Goal: Task Accomplishment & Management: Use online tool/utility

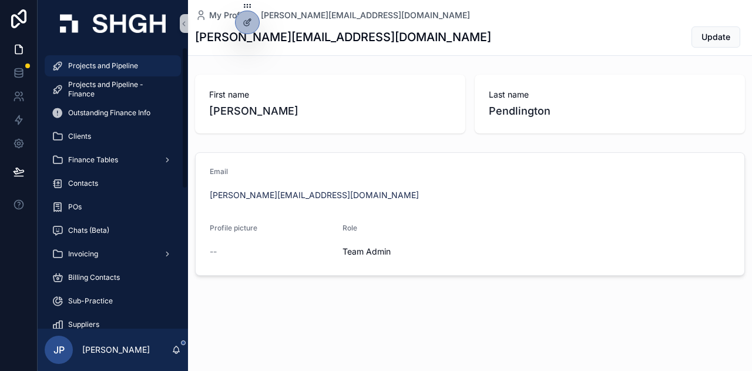
click at [86, 61] on div "Projects and Pipeline" at bounding box center [113, 65] width 122 height 19
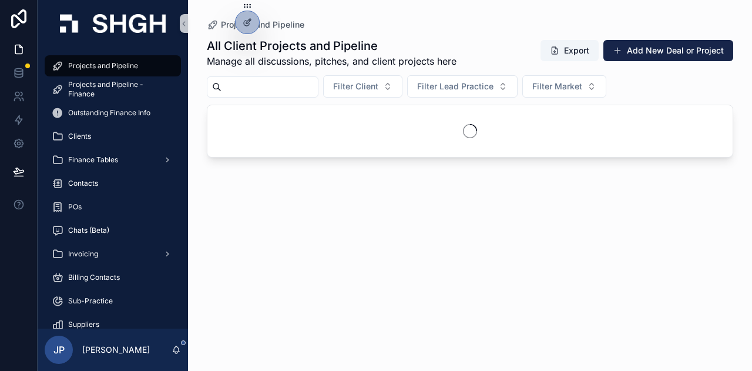
click at [316, 83] on input "scrollable content" at bounding box center [270, 87] width 96 height 16
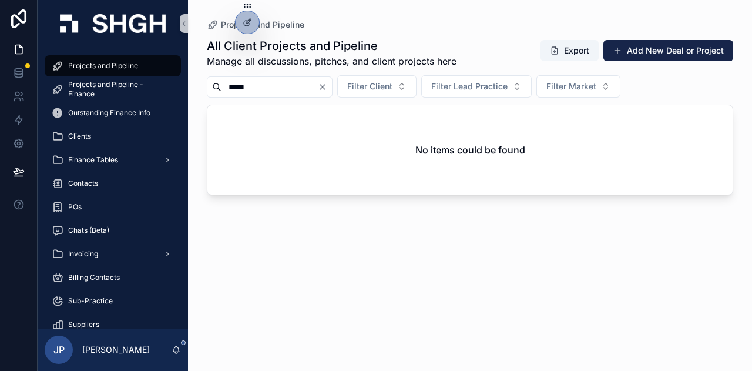
click at [312, 83] on input "*****" at bounding box center [270, 87] width 96 height 16
type input "****"
